Goal: Task Accomplishment & Management: Manage account settings

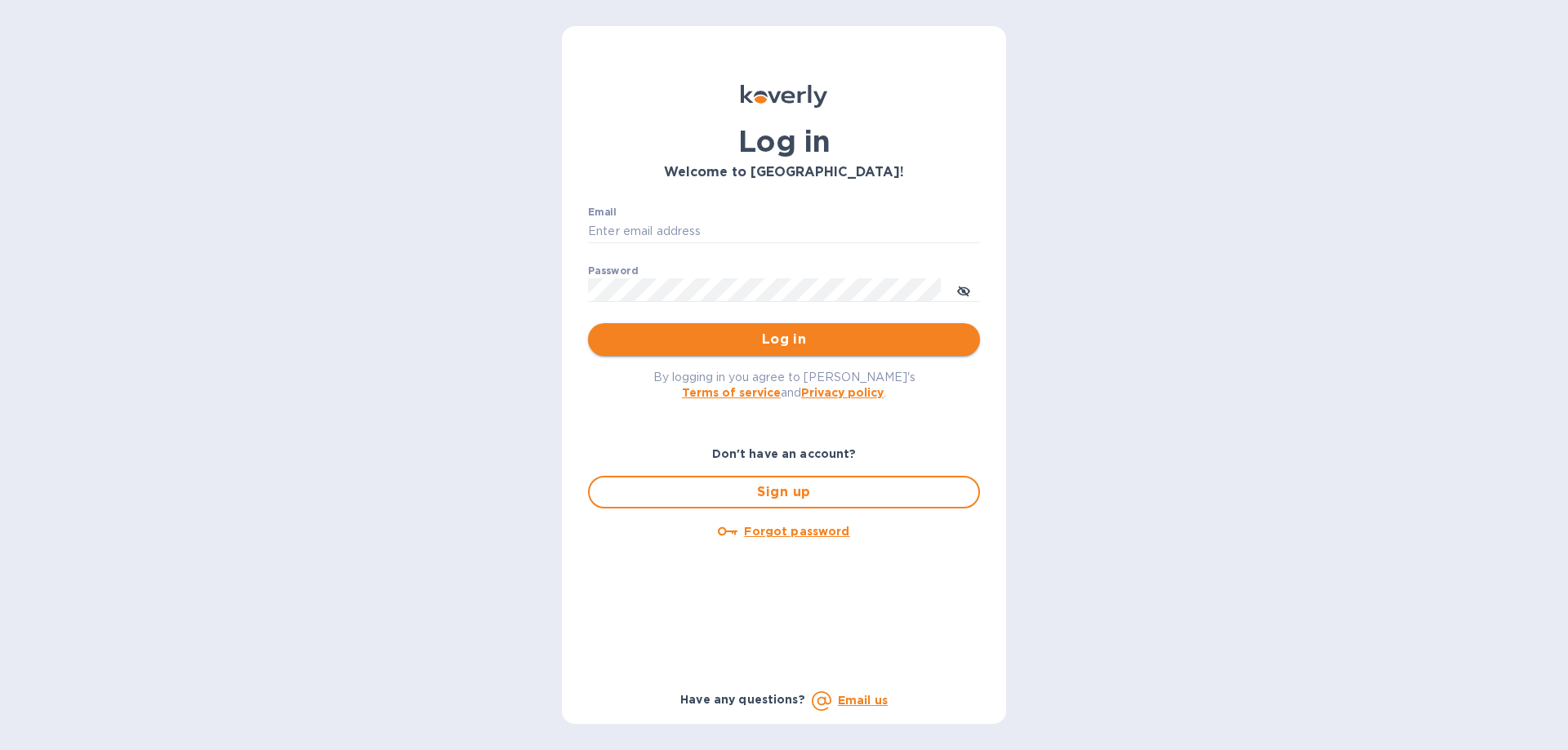
type input "[EMAIL_ADDRESS][DOMAIN_NAME]"
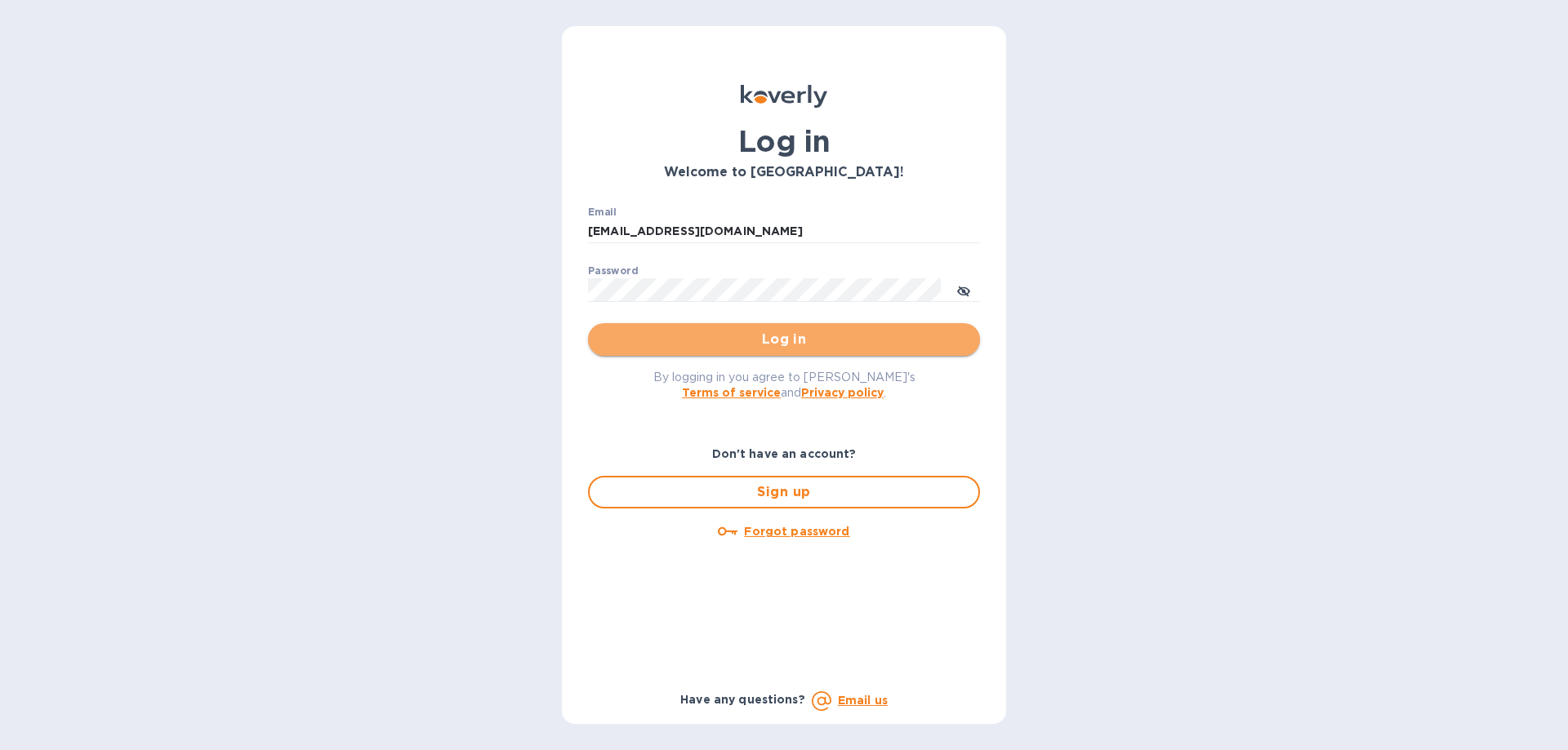
click at [814, 345] on span "Log in" at bounding box center [784, 339] width 366 height 20
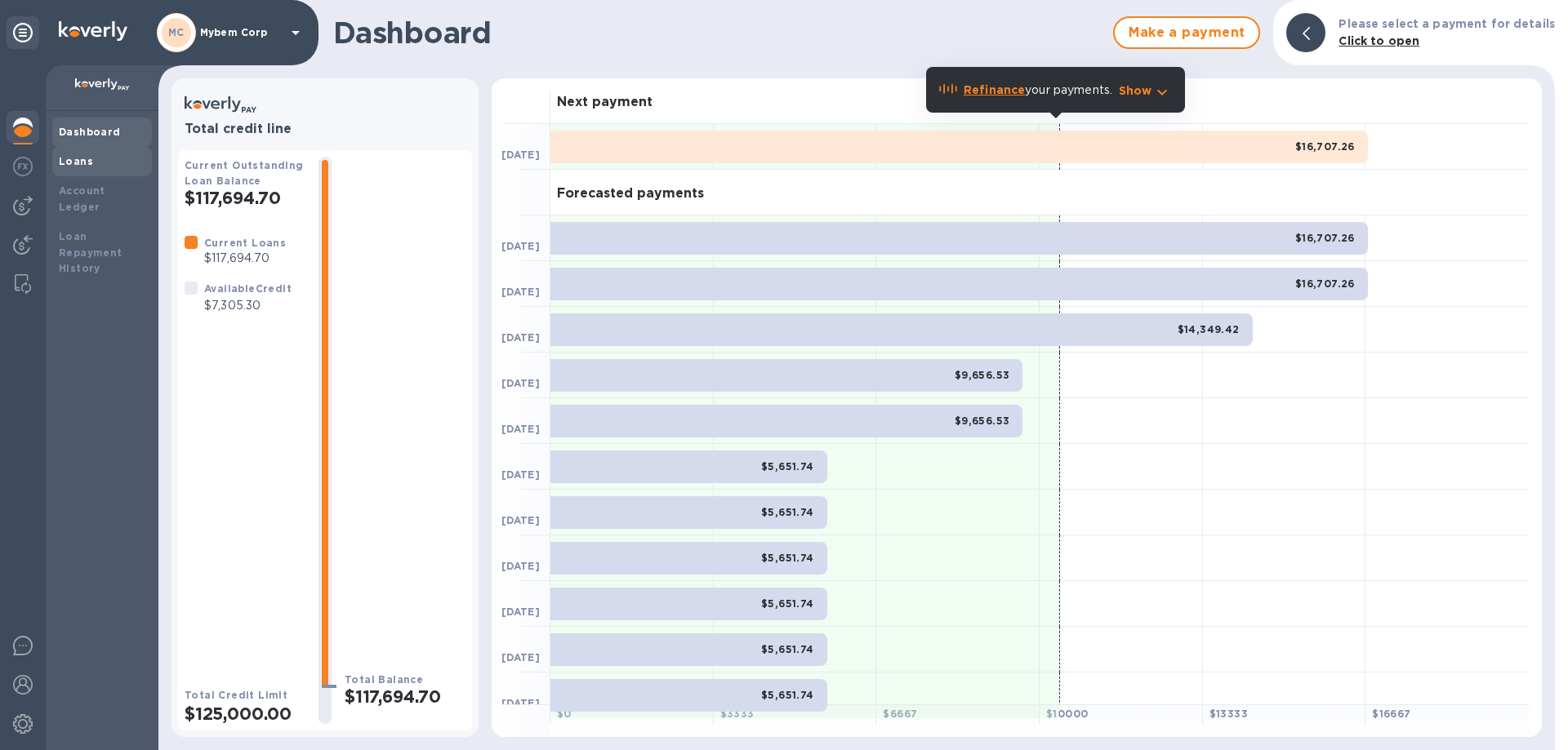
click at [87, 168] on div "Loans" at bounding box center [102, 161] width 86 height 16
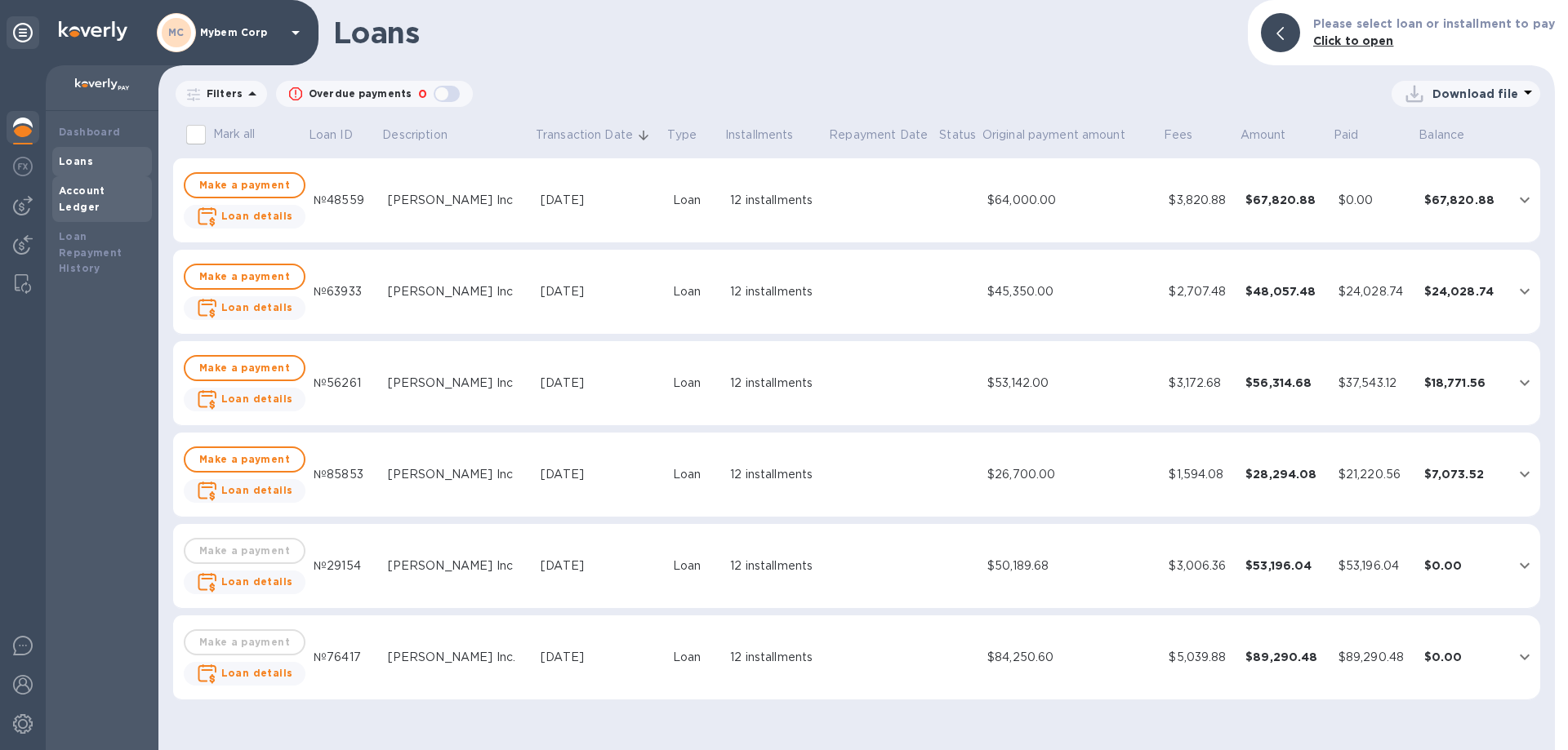
click at [90, 188] on b "Account Ledger" at bounding box center [83, 199] width 47 height 28
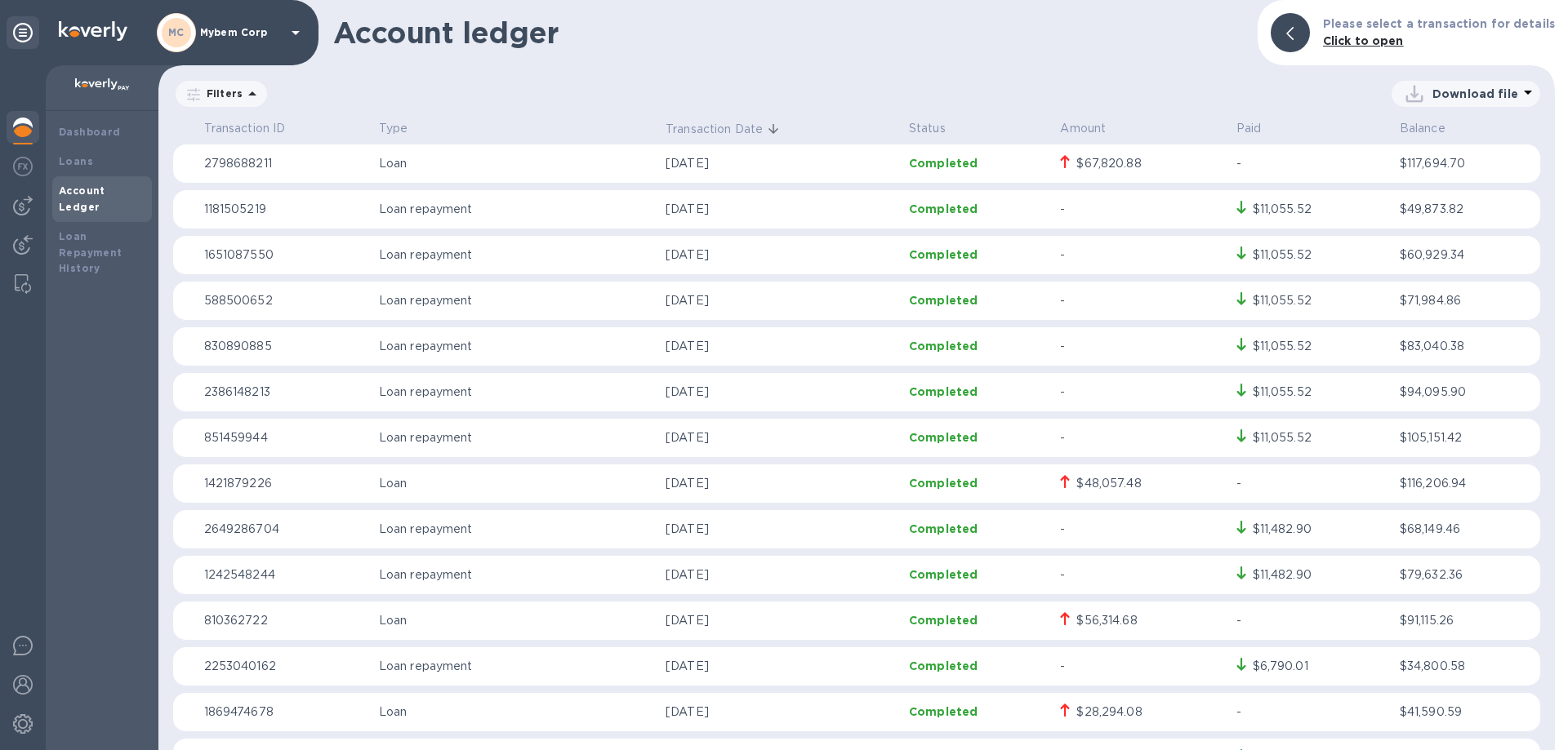
click at [1060, 163] on icon at bounding box center [1065, 161] width 9 height 13
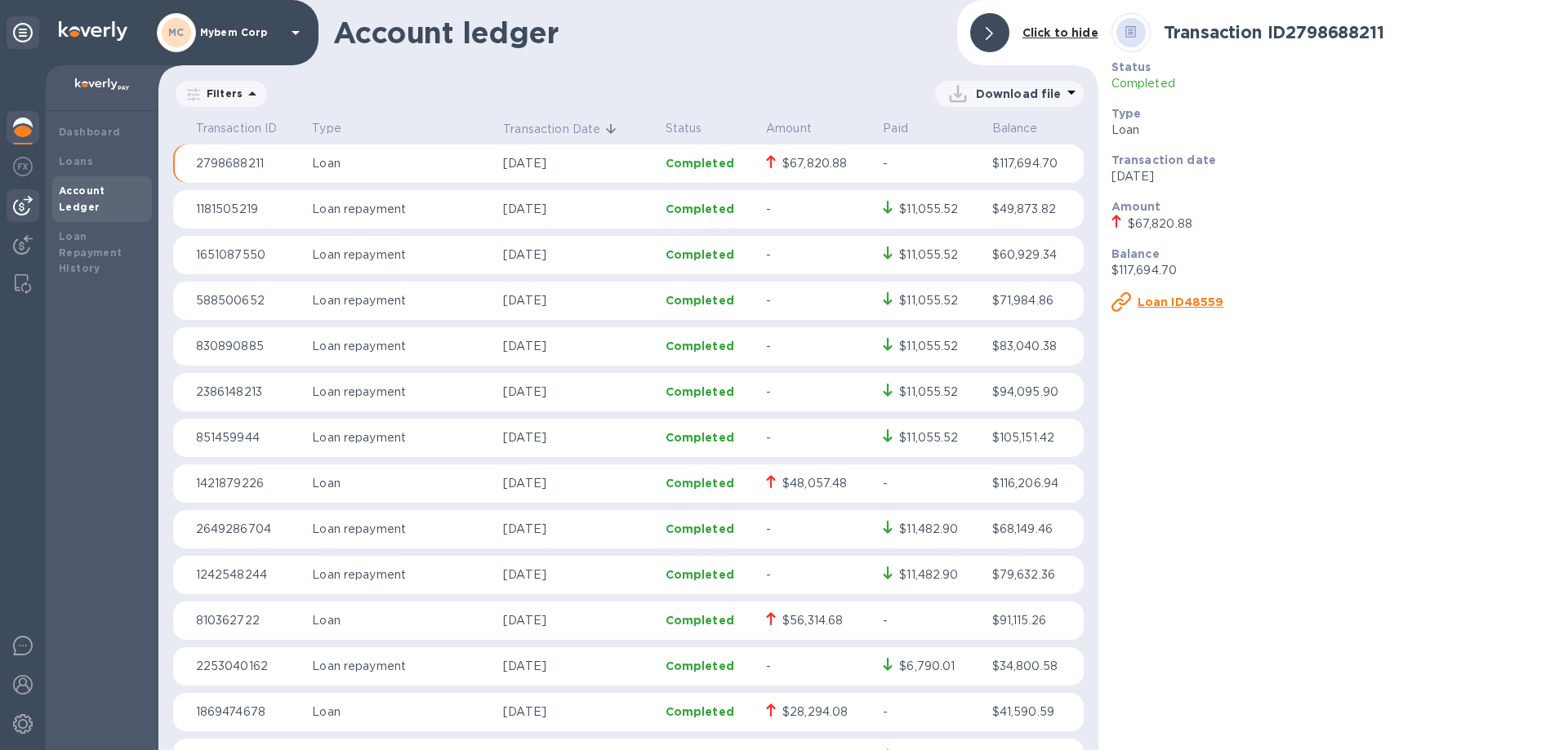
click at [16, 206] on img at bounding box center [23, 206] width 20 height 20
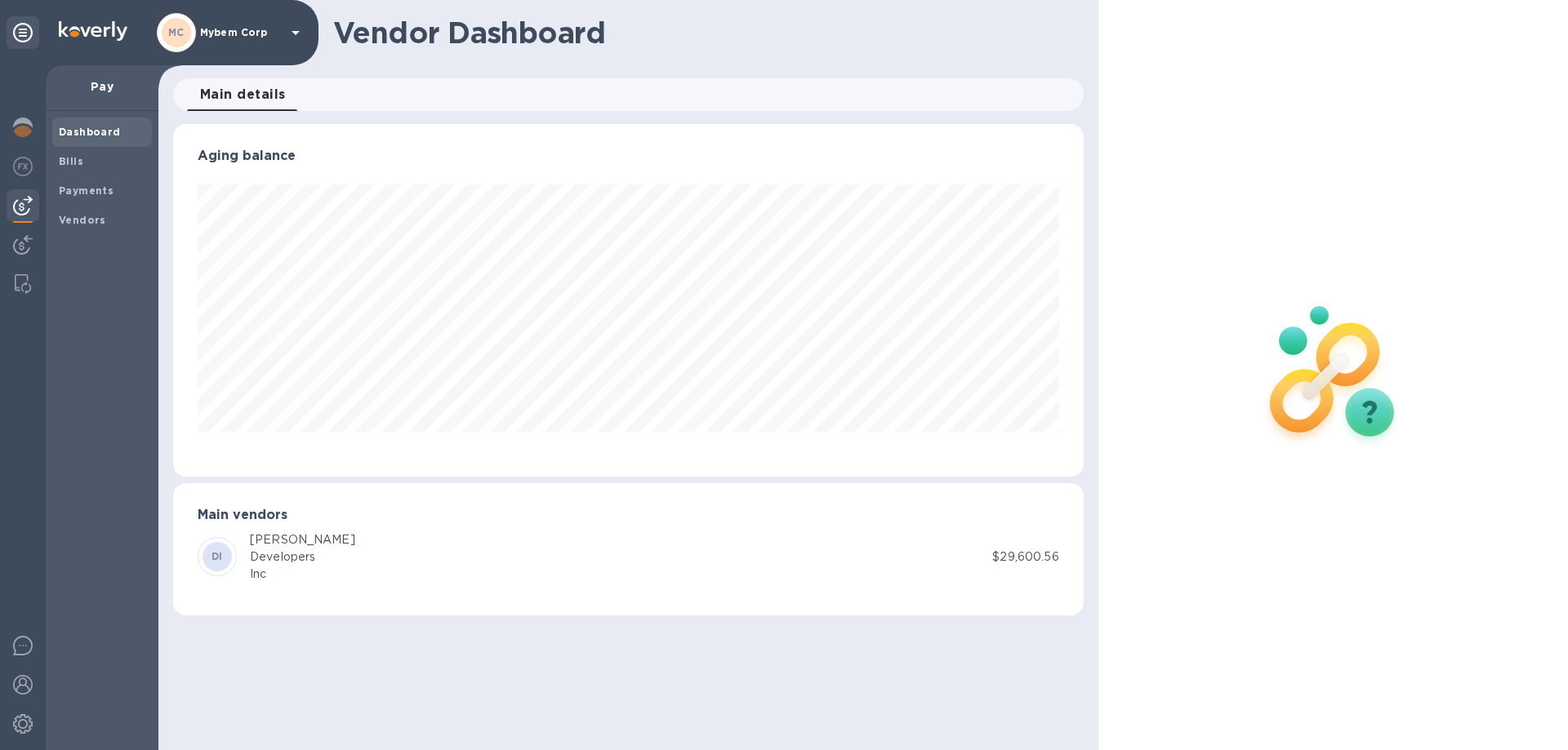
scroll to position [353, 910]
click at [14, 254] on div at bounding box center [23, 246] width 33 height 36
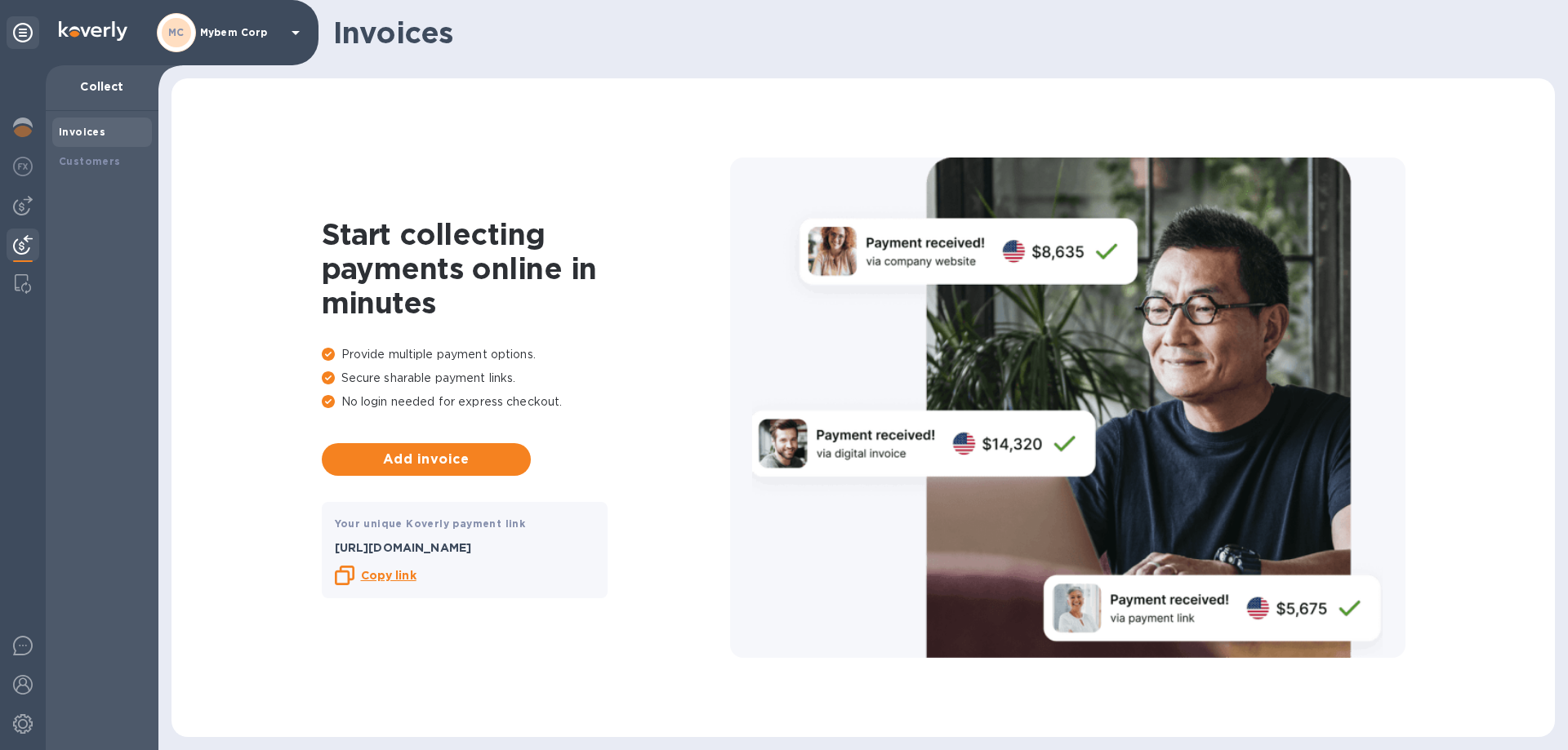
click at [14, 266] on div at bounding box center [23, 408] width 46 height 685
click at [19, 171] on img at bounding box center [23, 166] width 20 height 20
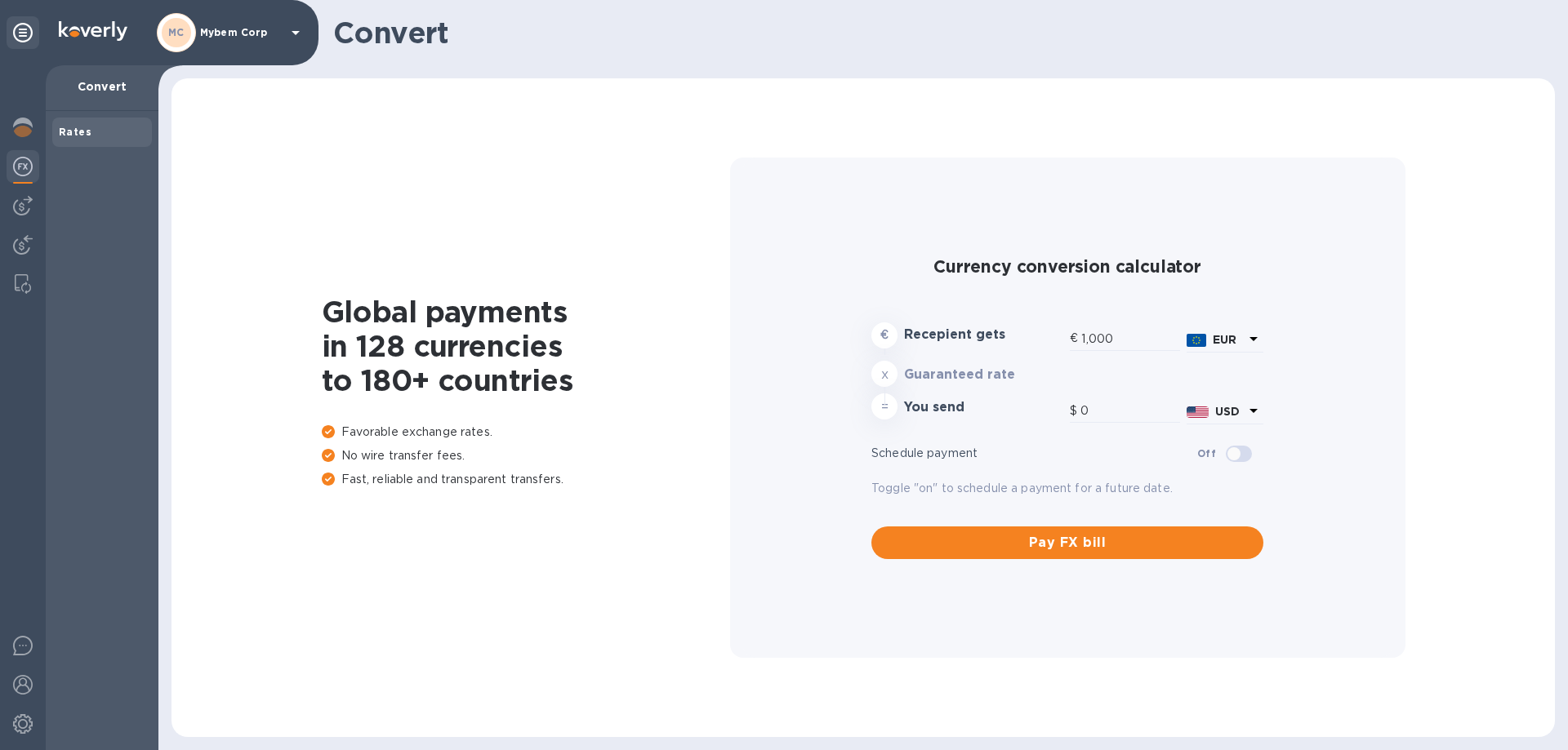
type input "1,184.11"
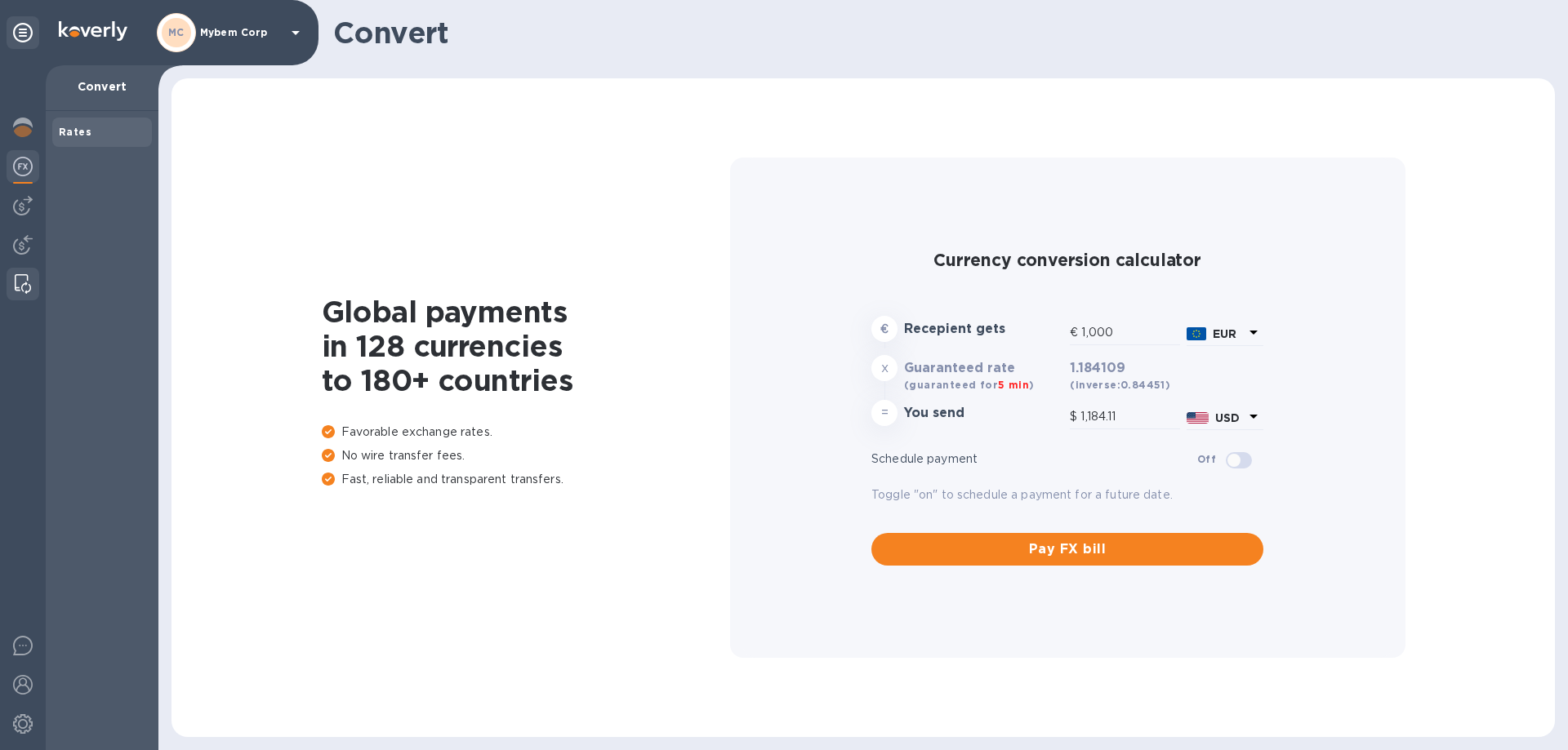
click at [19, 290] on img at bounding box center [23, 283] width 16 height 20
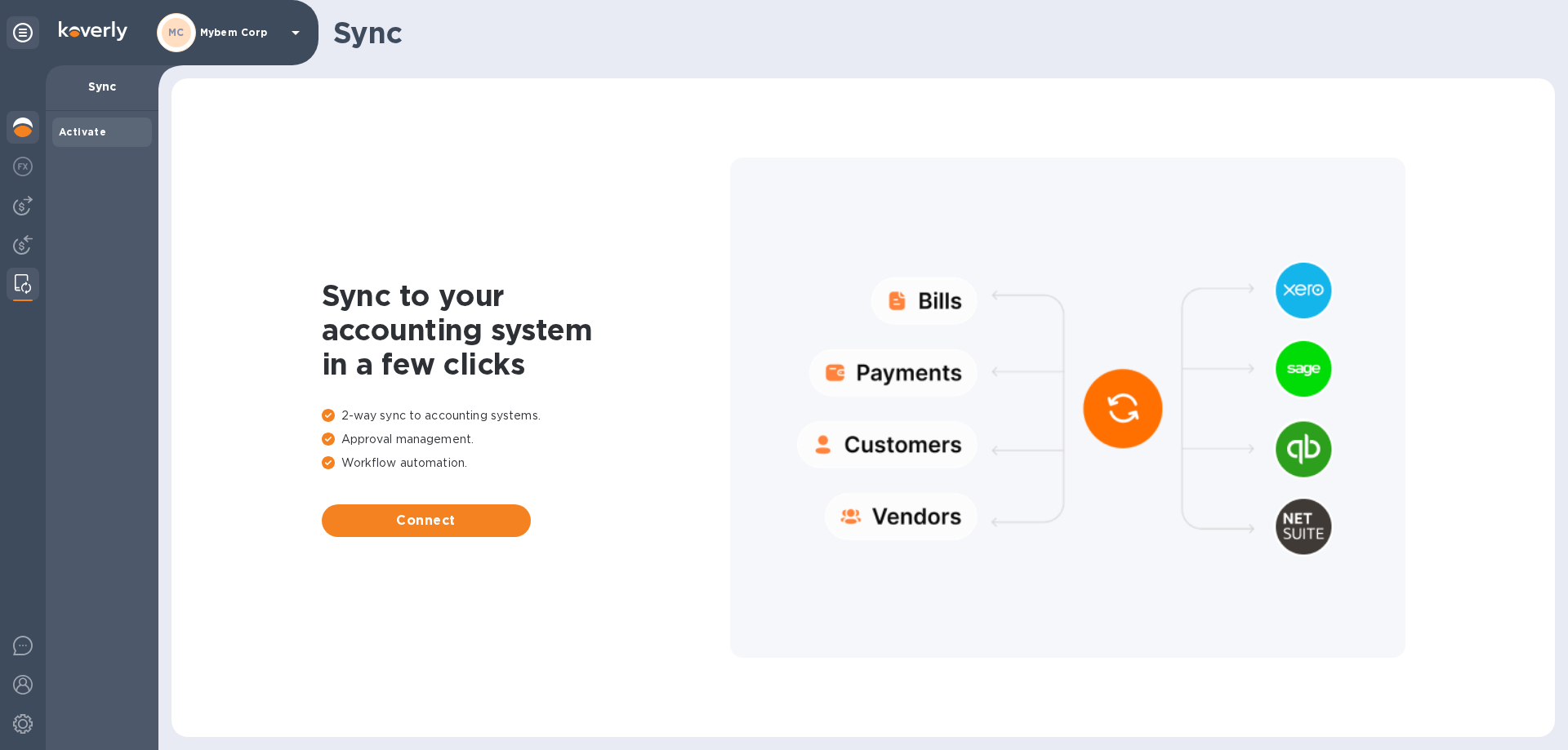
click at [17, 133] on img at bounding box center [23, 127] width 20 height 20
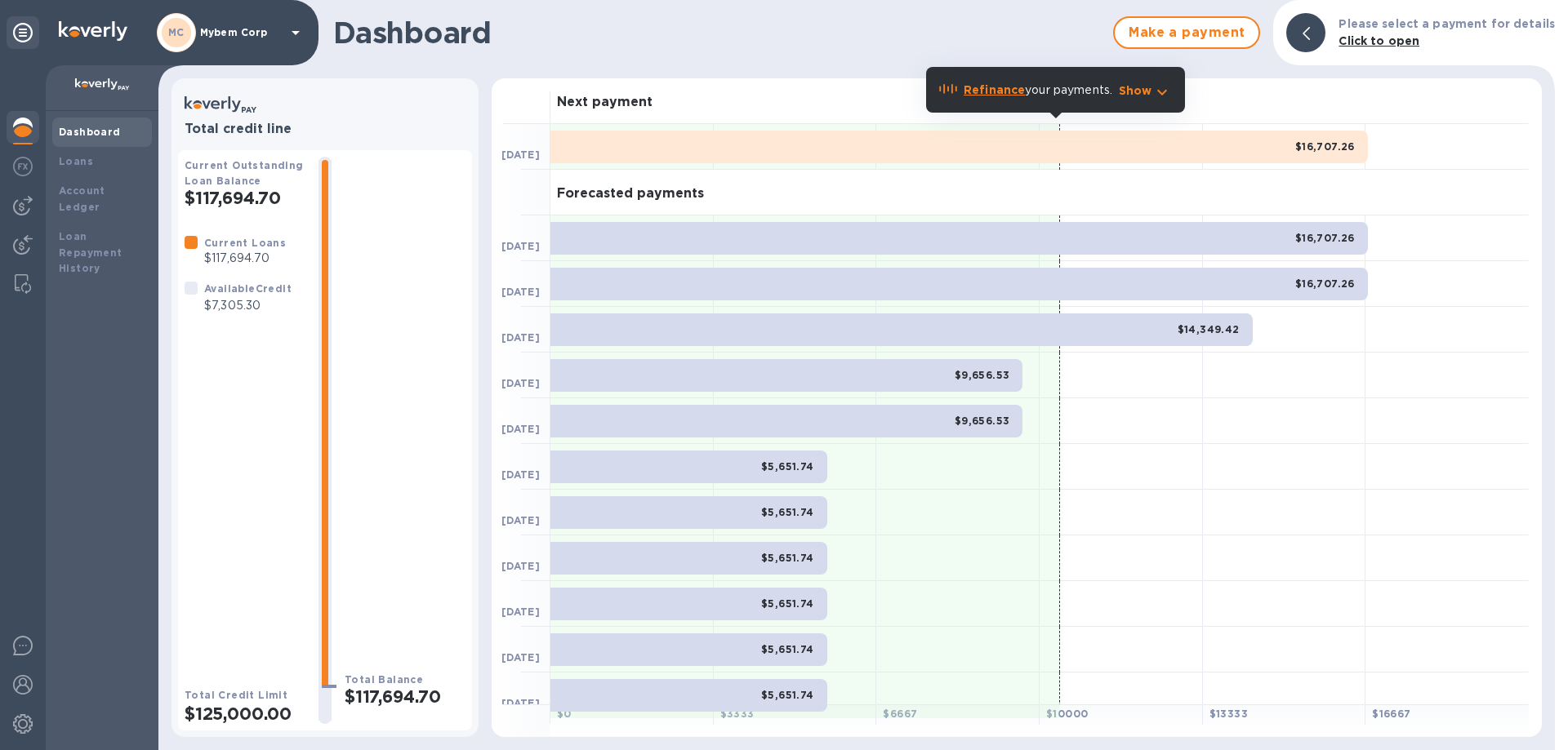
click at [279, 30] on p "Mybem Corp" at bounding box center [240, 33] width 82 height 11
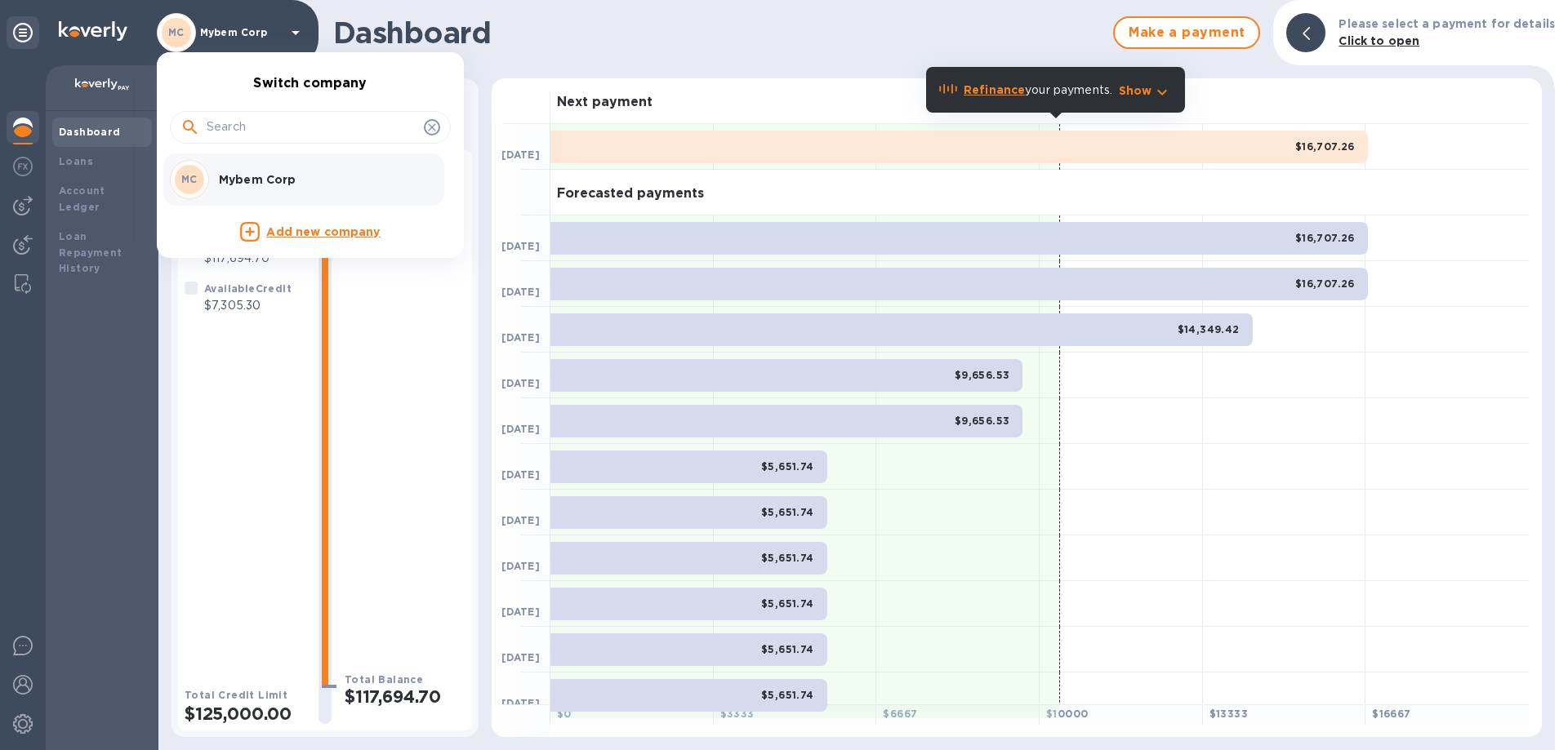
click at [11, 26] on div at bounding box center [784, 375] width 1568 height 750
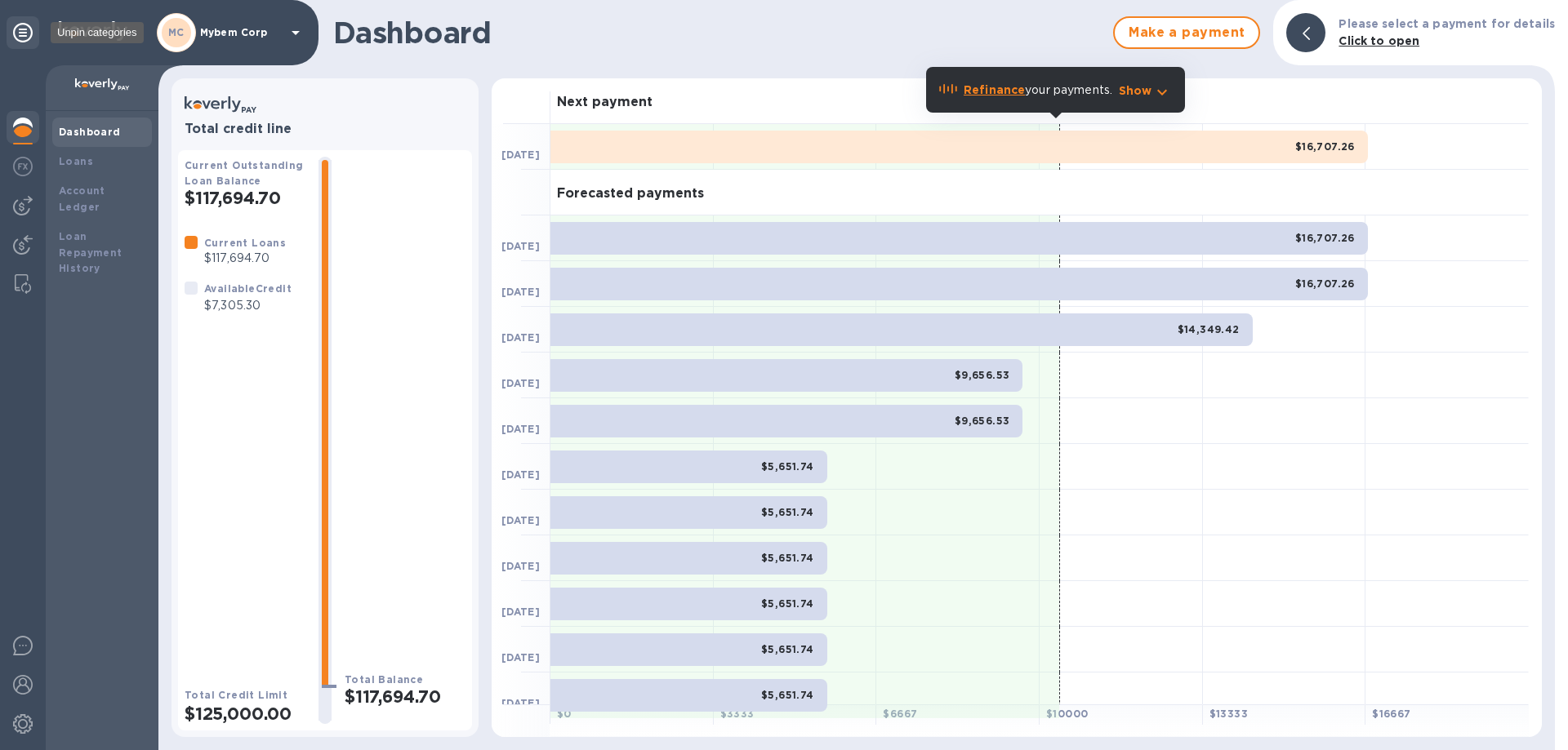
click at [11, 26] on div at bounding box center [23, 32] width 33 height 33
click at [1389, 40] on b "Click to open" at bounding box center [1378, 41] width 81 height 13
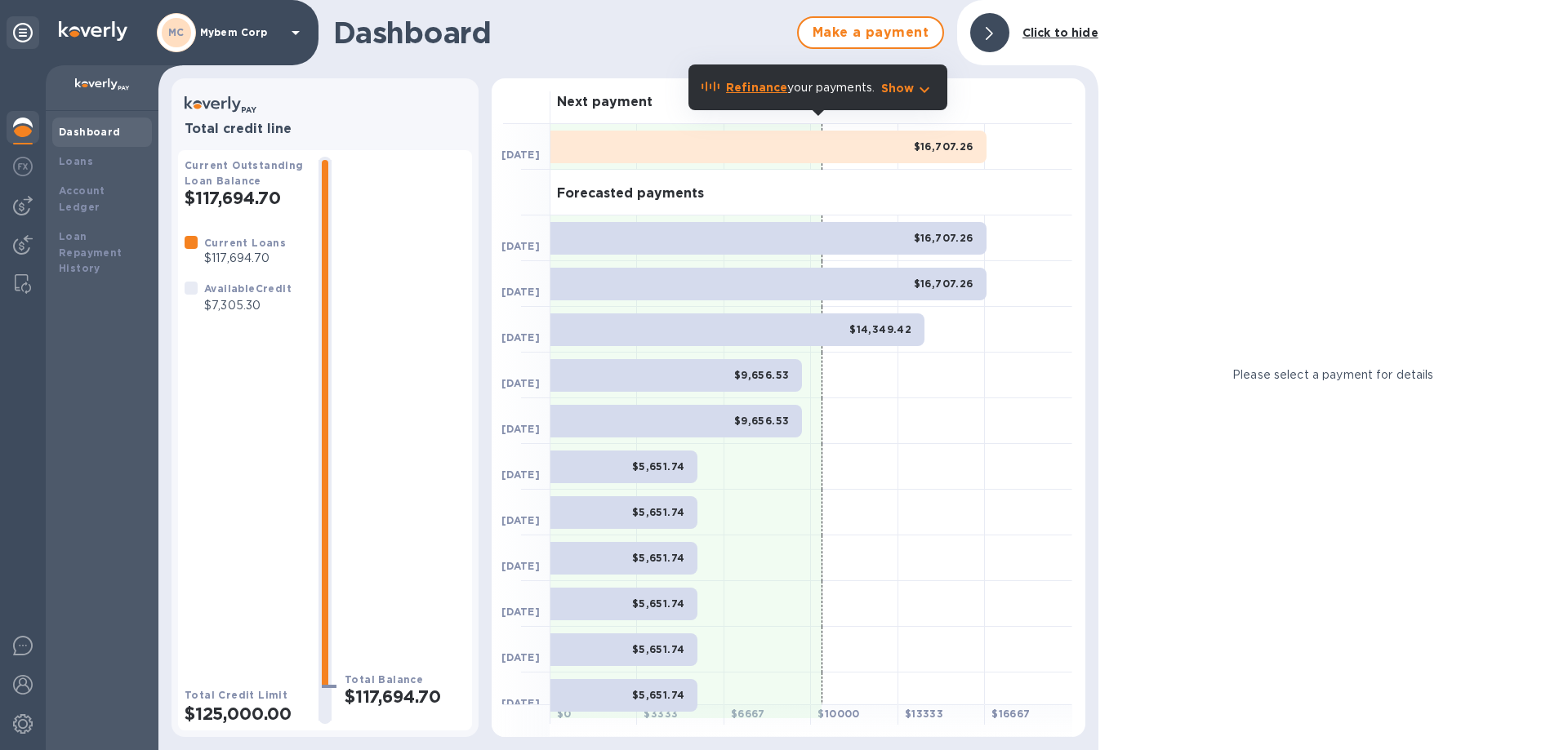
scroll to position [14, 0]
